Goal: Information Seeking & Learning: Learn about a topic

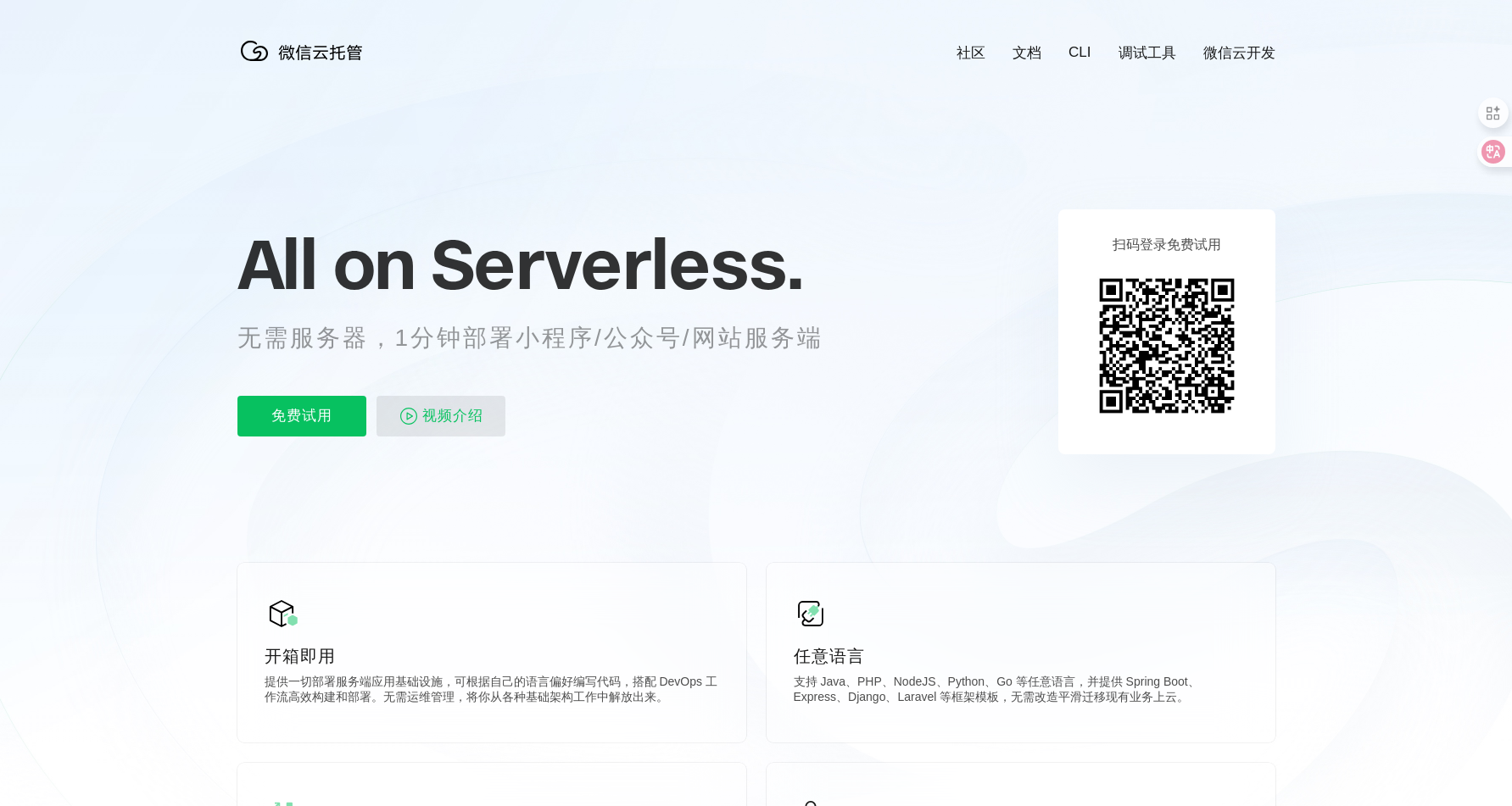
click at [412, 412] on img at bounding box center [408, 416] width 20 height 20
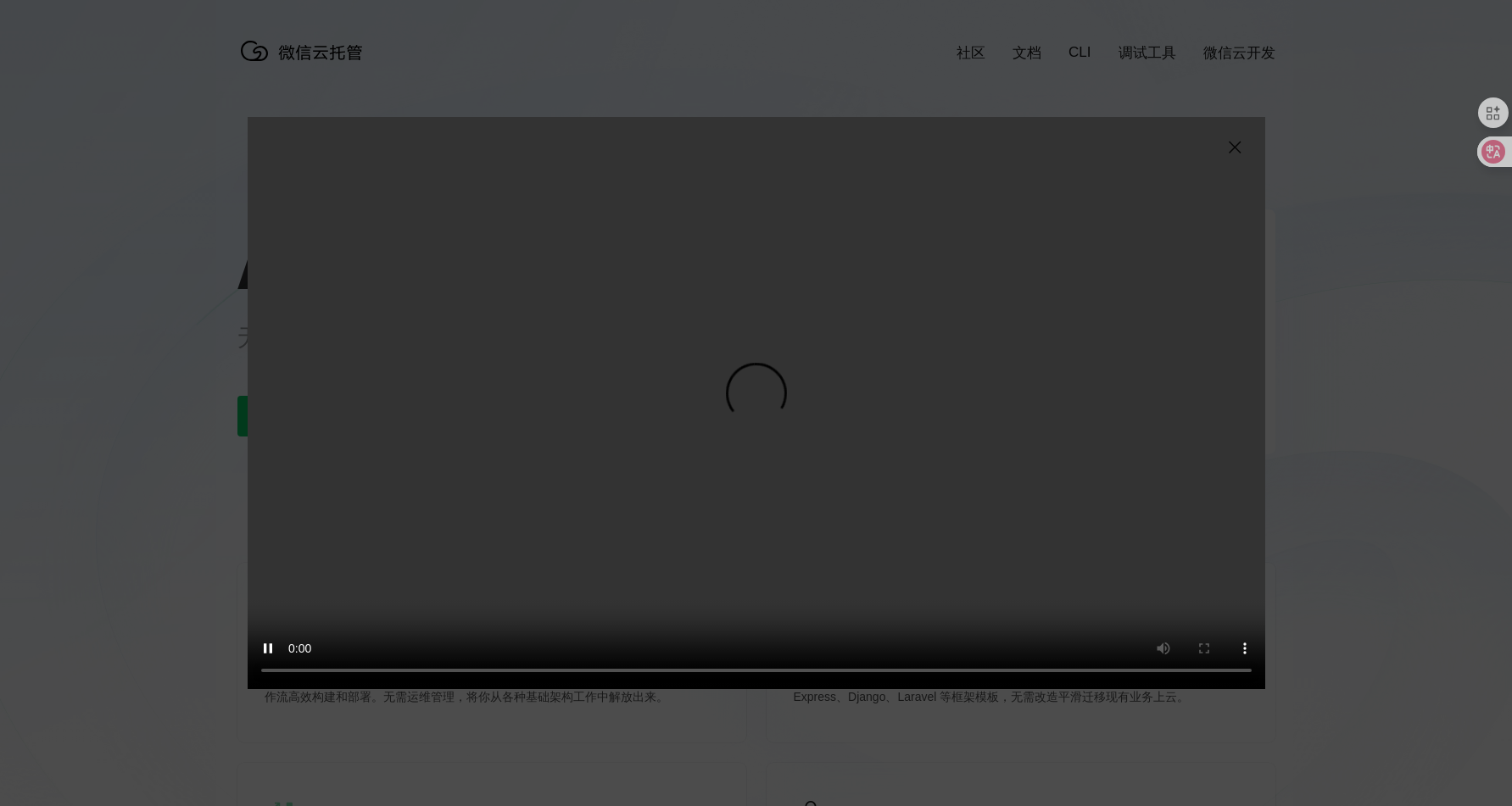
click at [70, 408] on div "抱歉，您的浏览器暂不支持播放此视频" at bounding box center [756, 403] width 1512 height 806
click at [1236, 142] on img at bounding box center [1234, 147] width 20 height 20
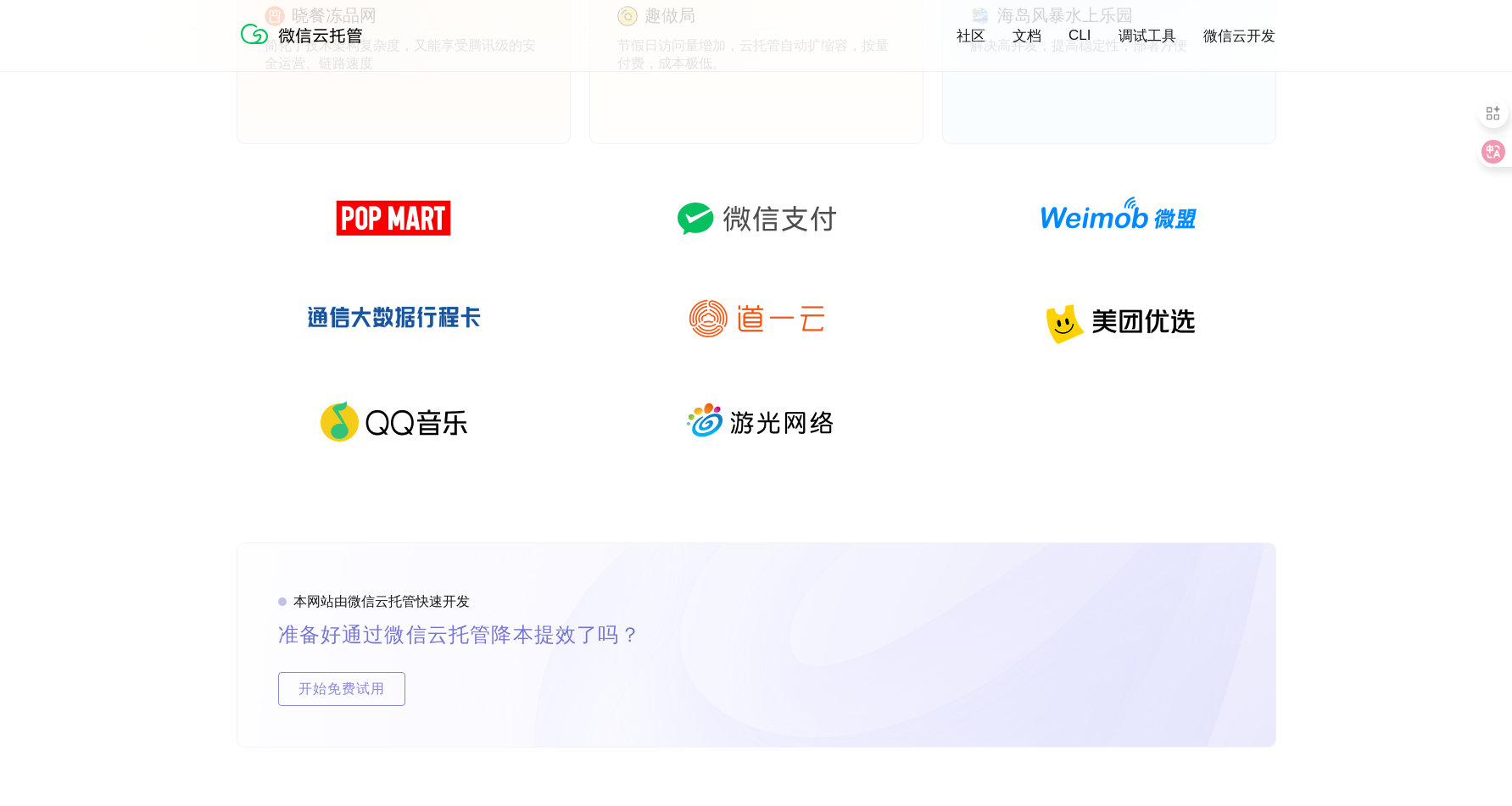
scroll to position [2084, 0]
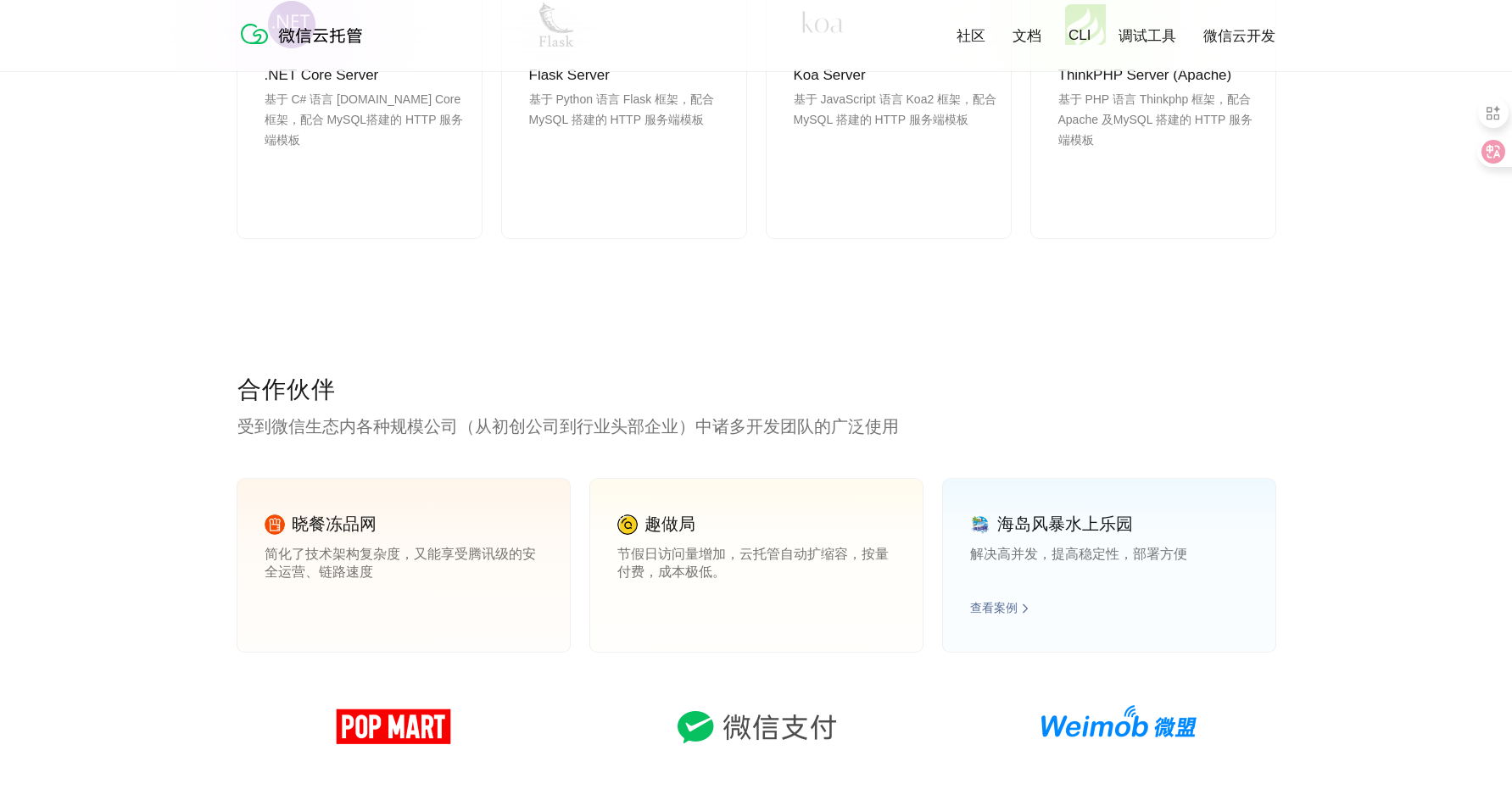
click at [1118, 566] on p "解决高并发，提高稳定性，部署方便" at bounding box center [1108, 562] width 278 height 34
click at [284, 604] on link "查看案例" at bounding box center [288, 608] width 47 height 15
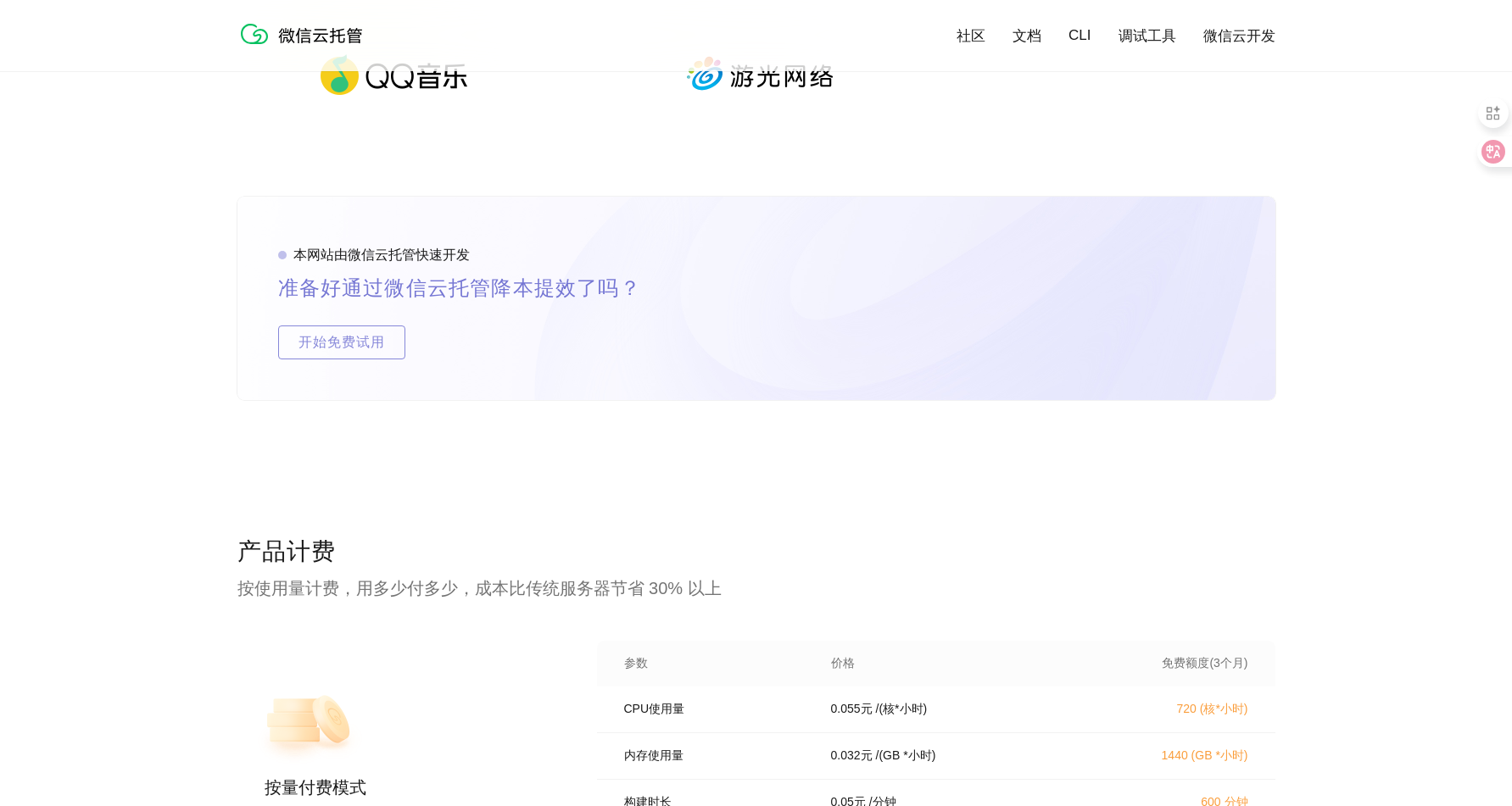
scroll to position [2354, 0]
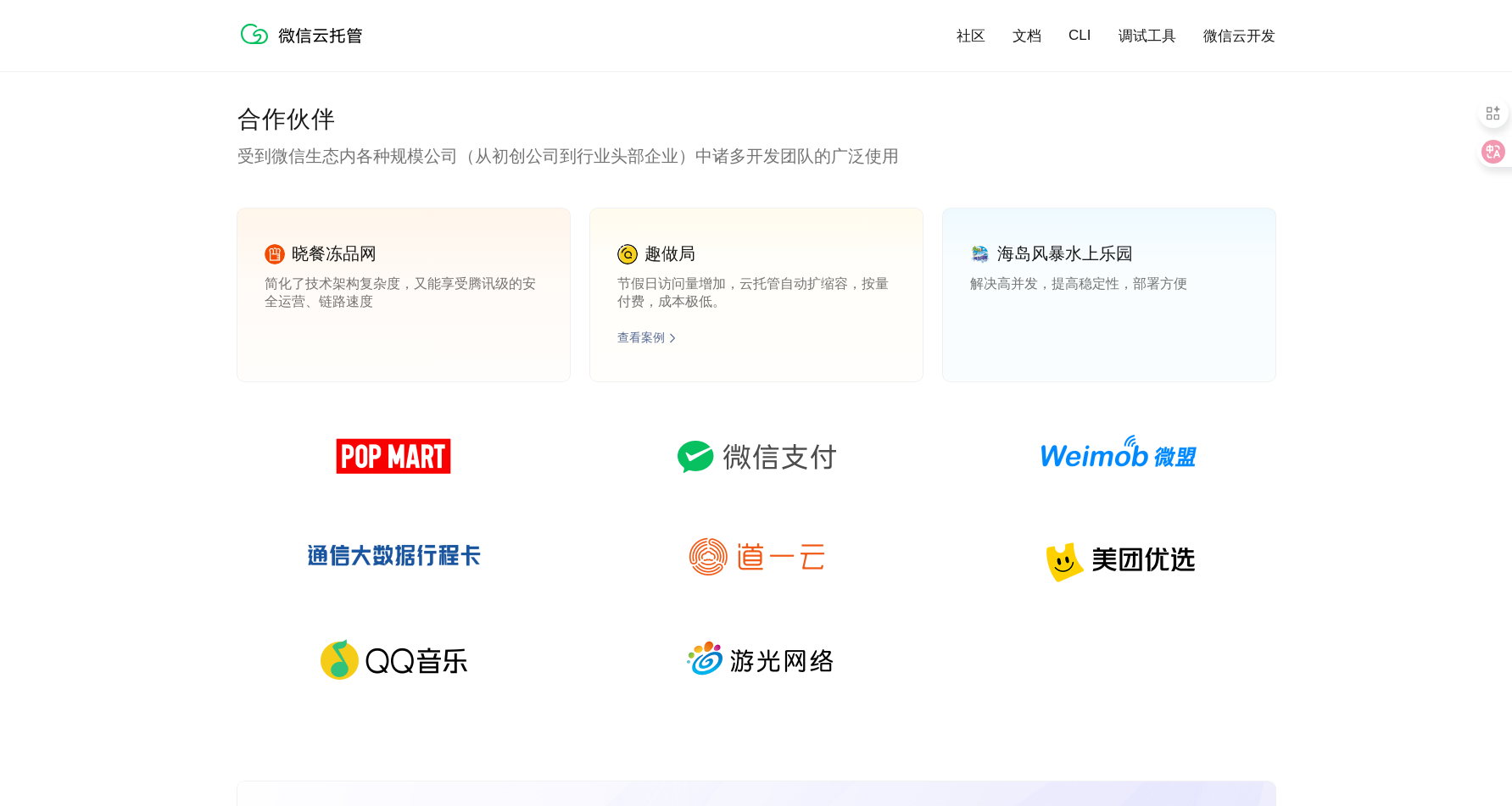
click at [692, 289] on p "节假日访问量增加，云托管自动扩缩容，按量付费，成本极低。" at bounding box center [756, 292] width 278 height 34
click at [638, 332] on link "查看案例" at bounding box center [641, 338] width 47 height 15
click at [1020, 345] on div "查看案例" at bounding box center [1108, 338] width 278 height 17
click at [1013, 339] on link "查看案例" at bounding box center [993, 338] width 47 height 15
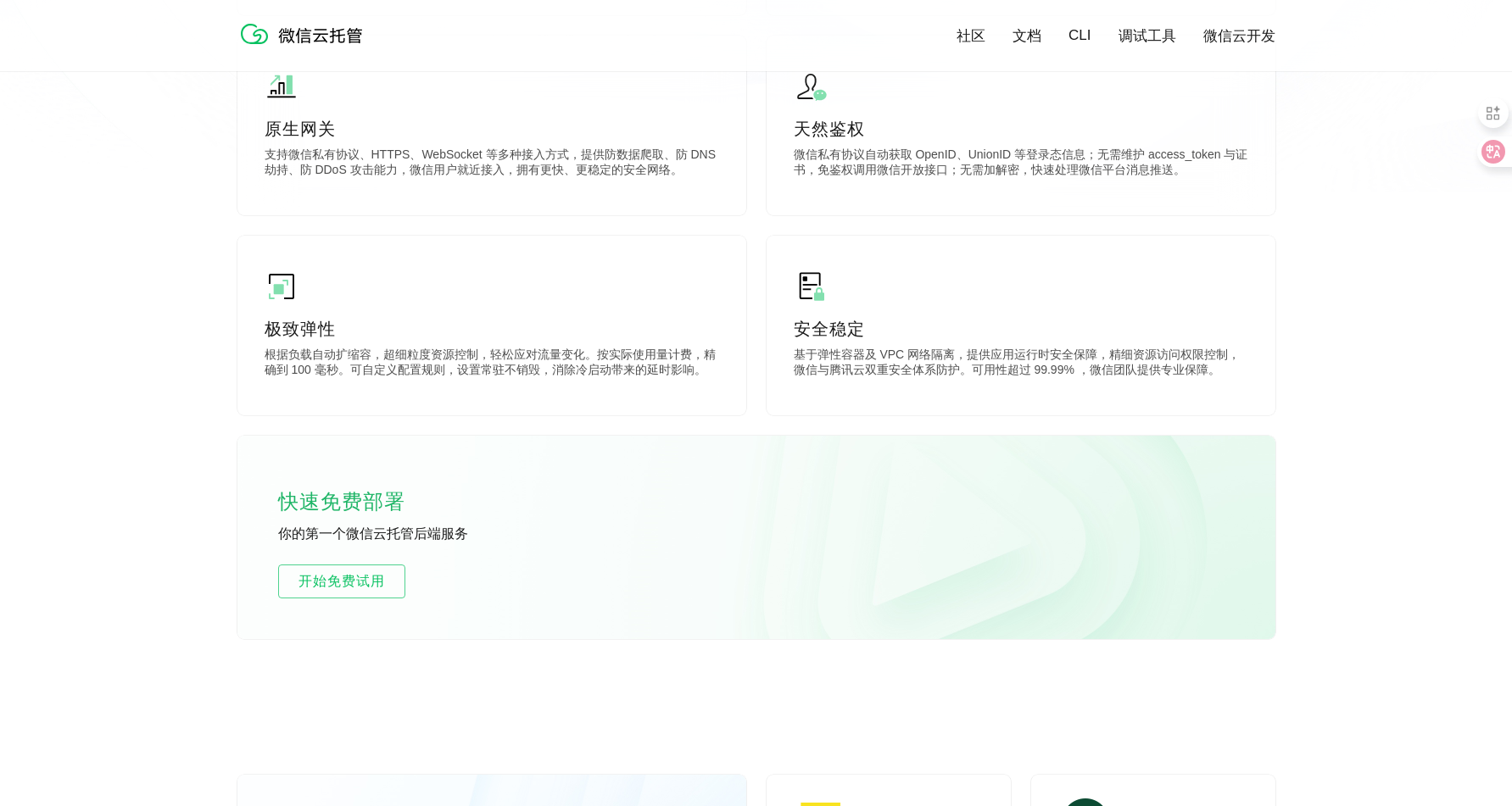
scroll to position [0, 0]
